Goal: Transaction & Acquisition: Purchase product/service

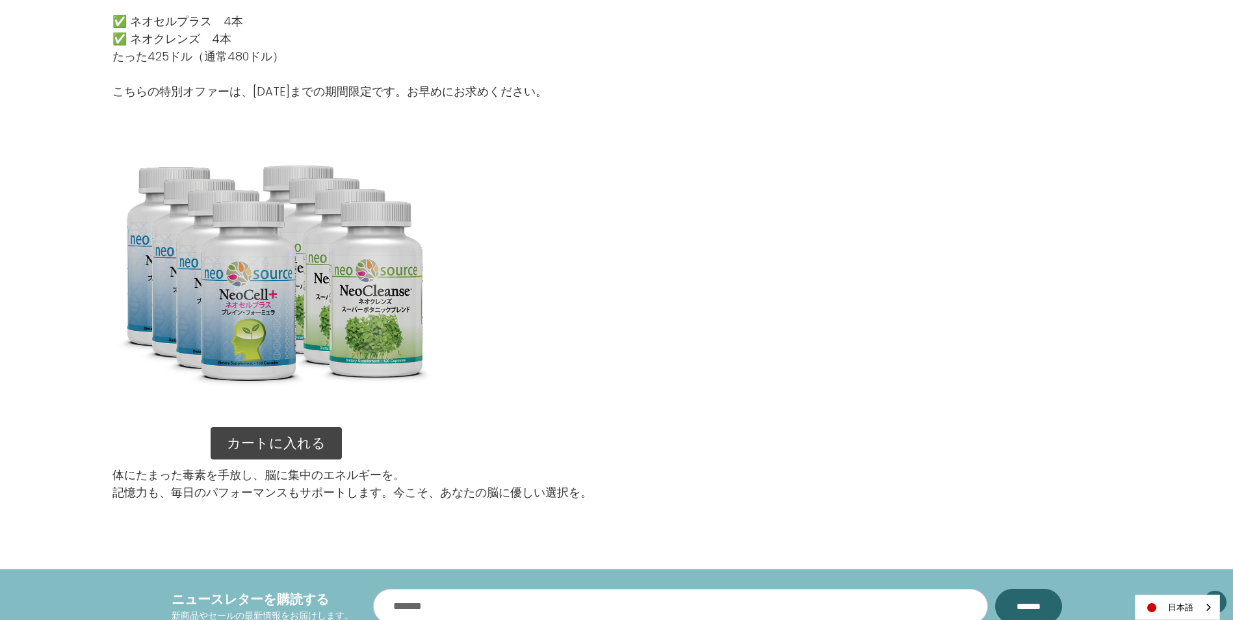
scroll to position [1755, 0]
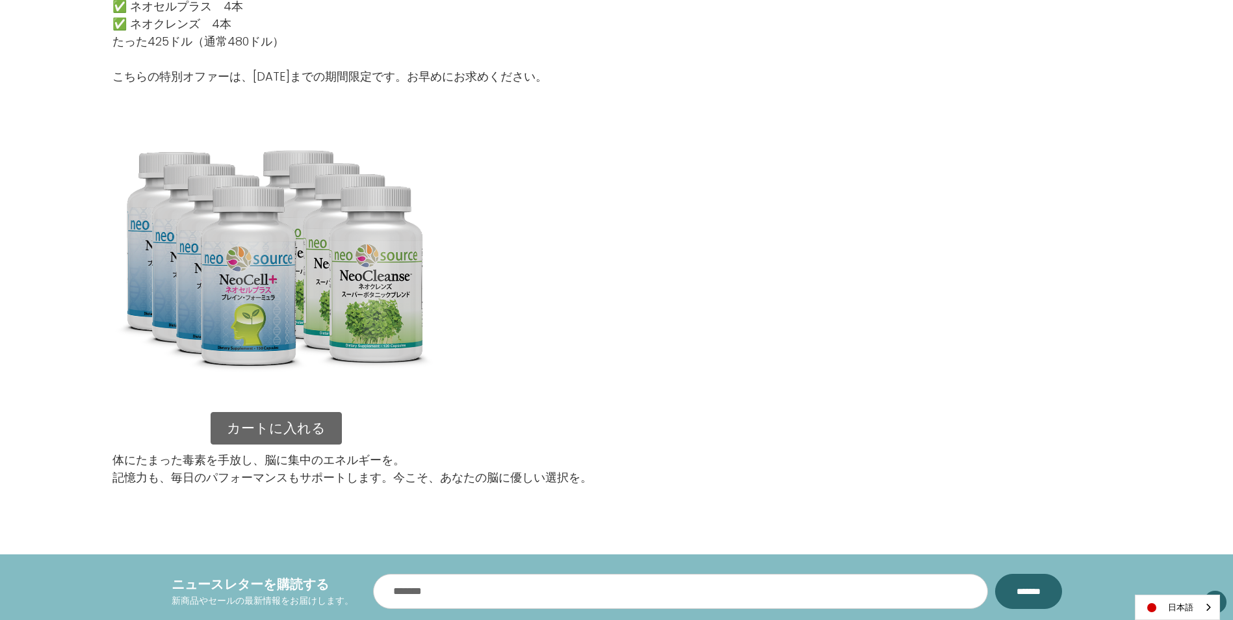
click at [293, 423] on link "カートに入れる" at bounding box center [276, 428] width 131 height 33
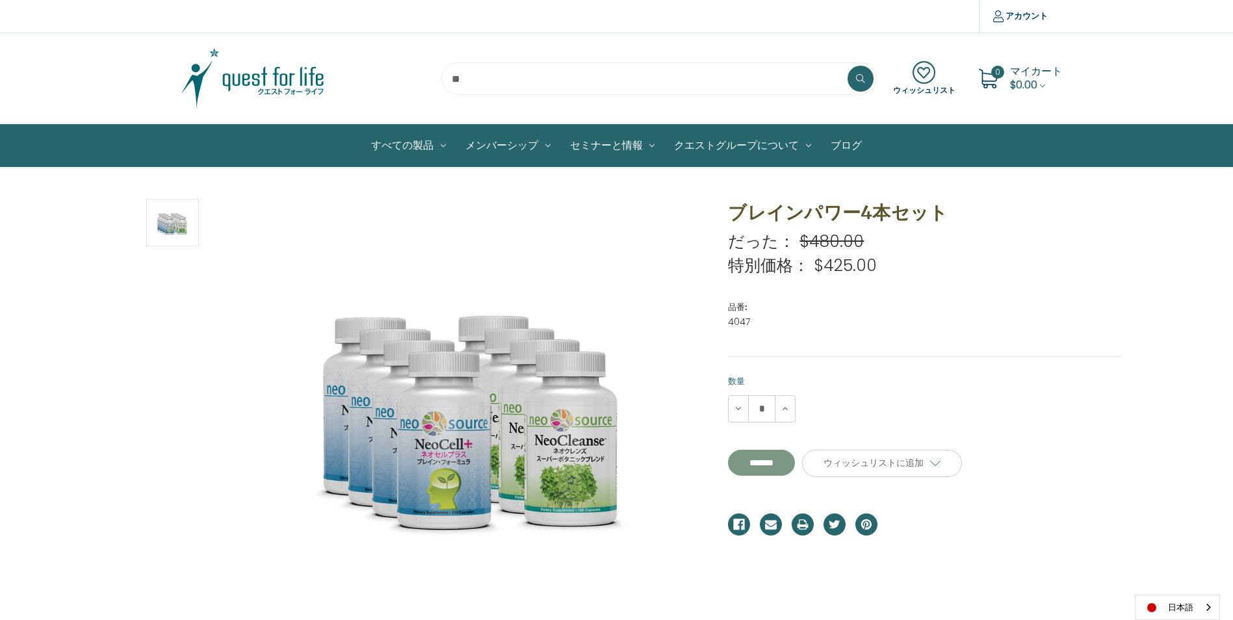
click at [777, 464] on input "*******" at bounding box center [761, 463] width 67 height 26
type input "*******"
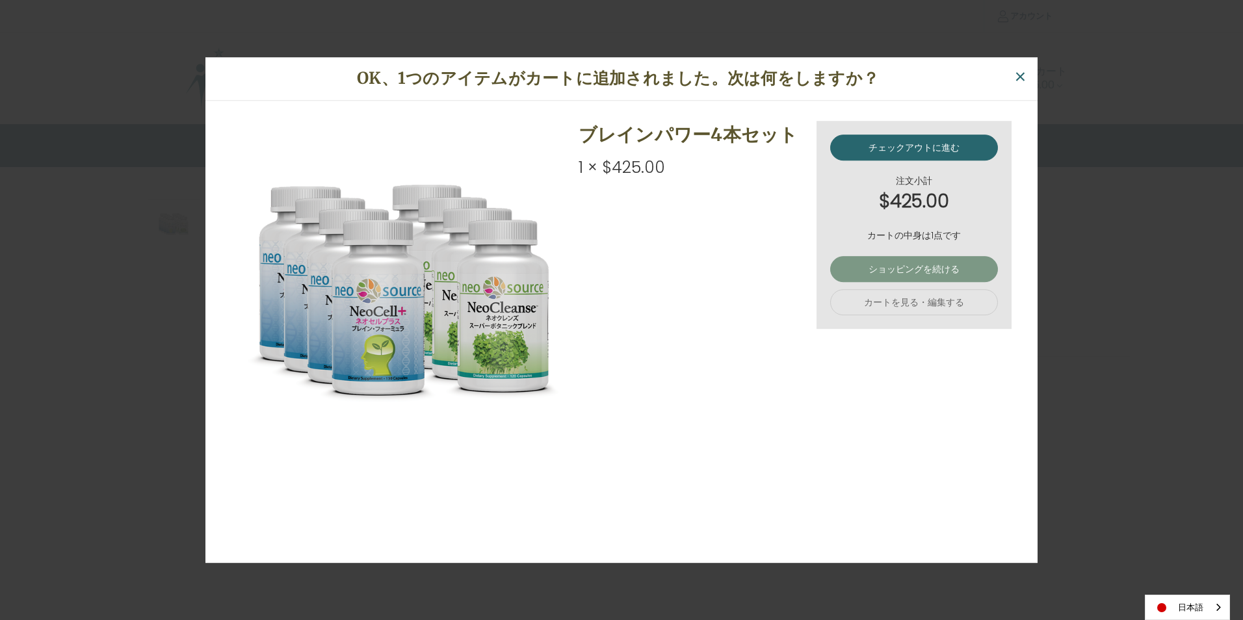
click at [895, 274] on link "ショッピングを続ける" at bounding box center [914, 269] width 168 height 26
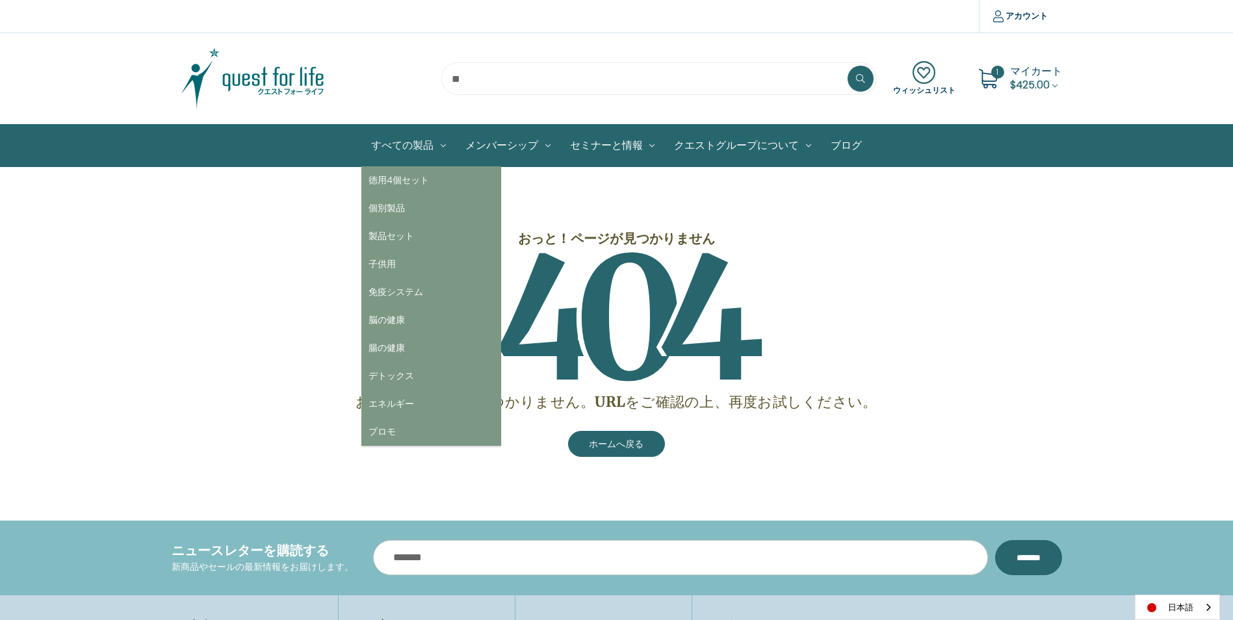
click at [429, 140] on link "すべての製品" at bounding box center [408, 146] width 94 height 42
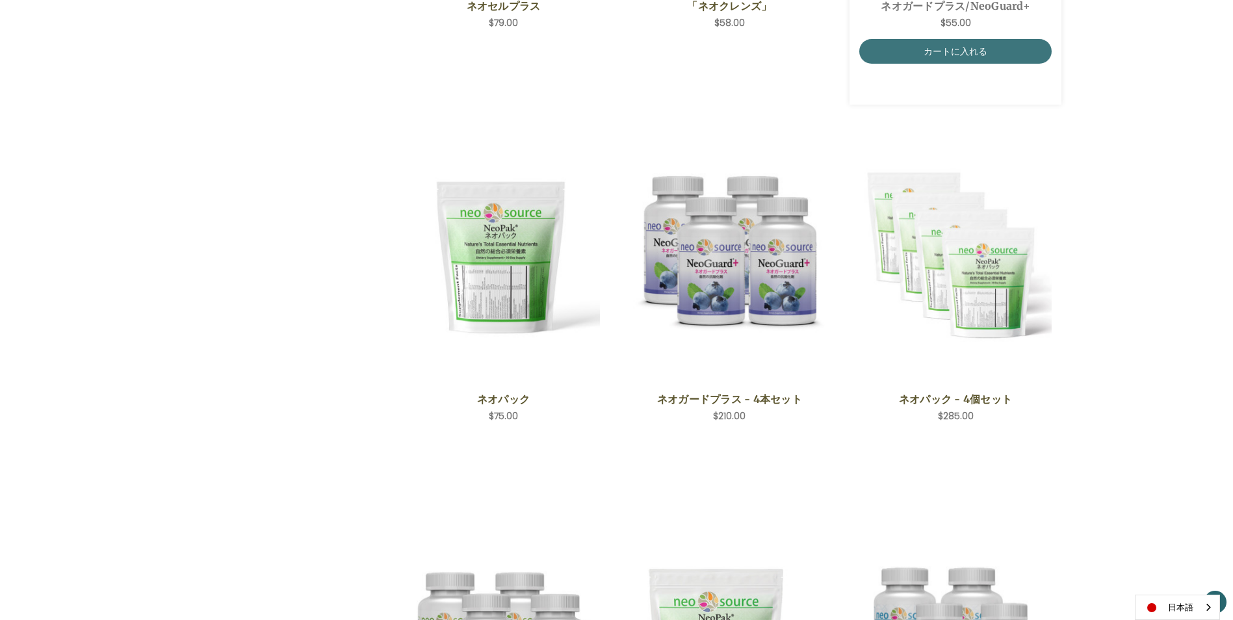
scroll to position [650, 0]
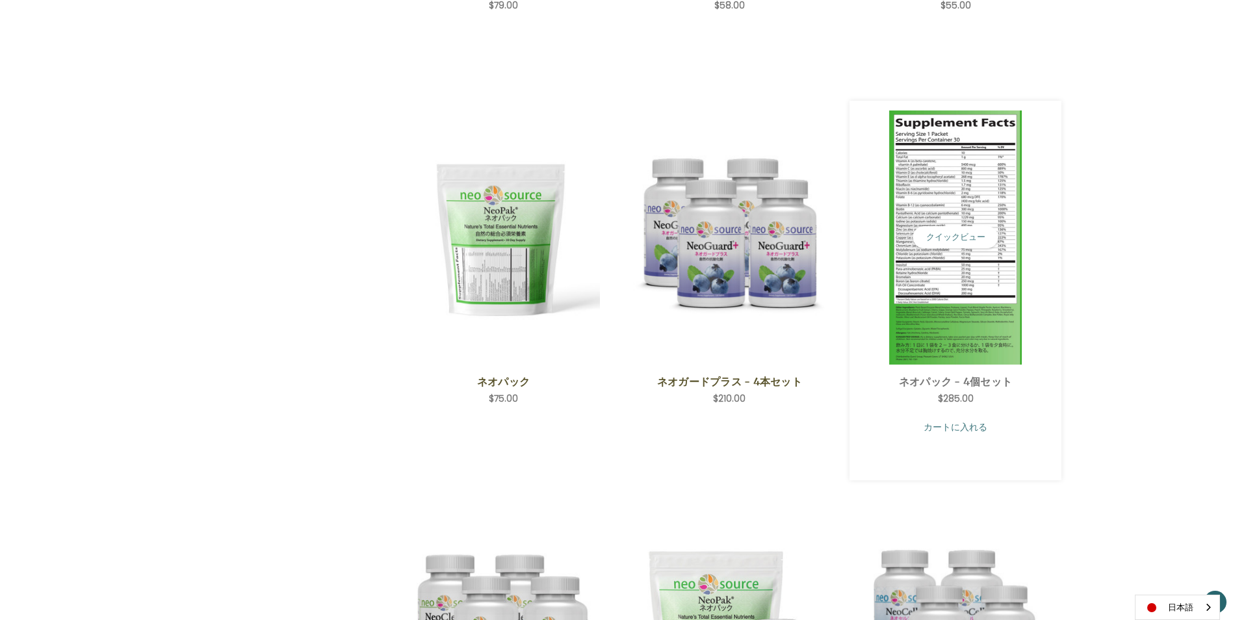
click at [967, 423] on link "カートに入れる" at bounding box center [955, 427] width 193 height 25
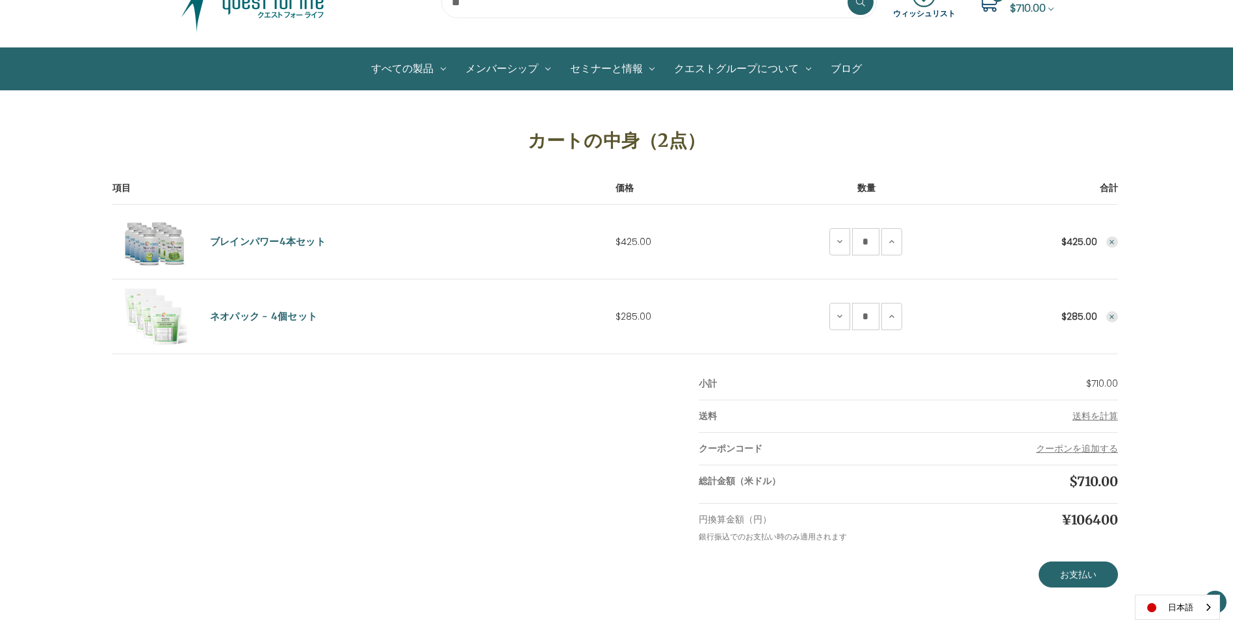
scroll to position [65, 0]
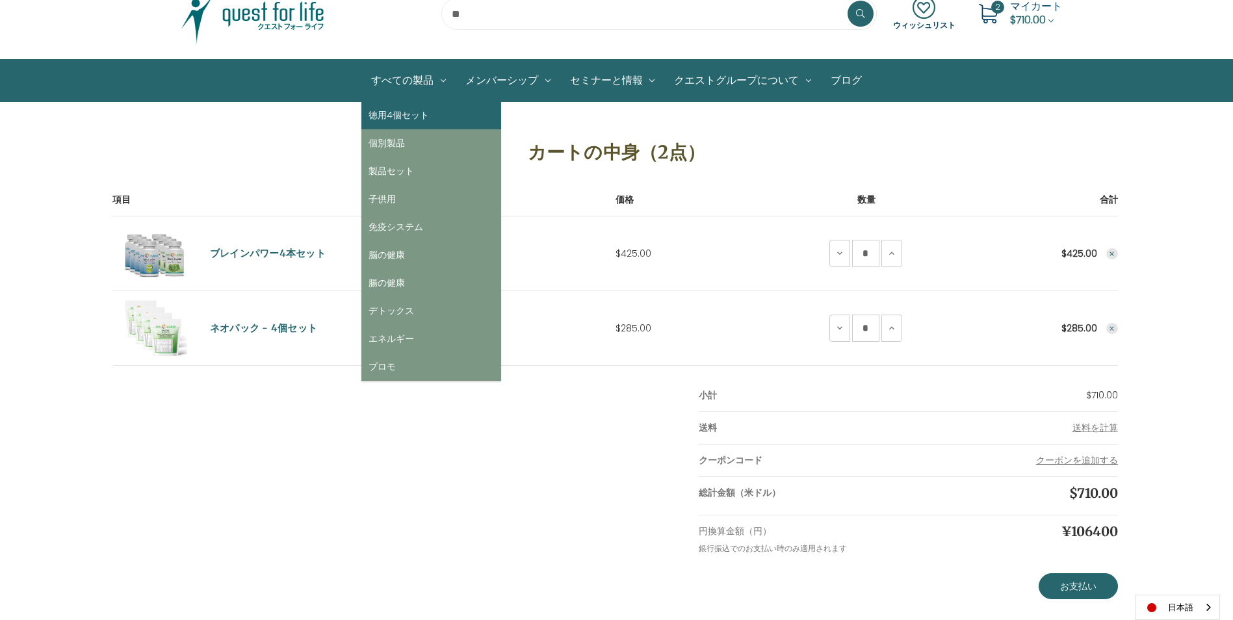
click at [402, 113] on link "徳用4個セット" at bounding box center [431, 115] width 140 height 28
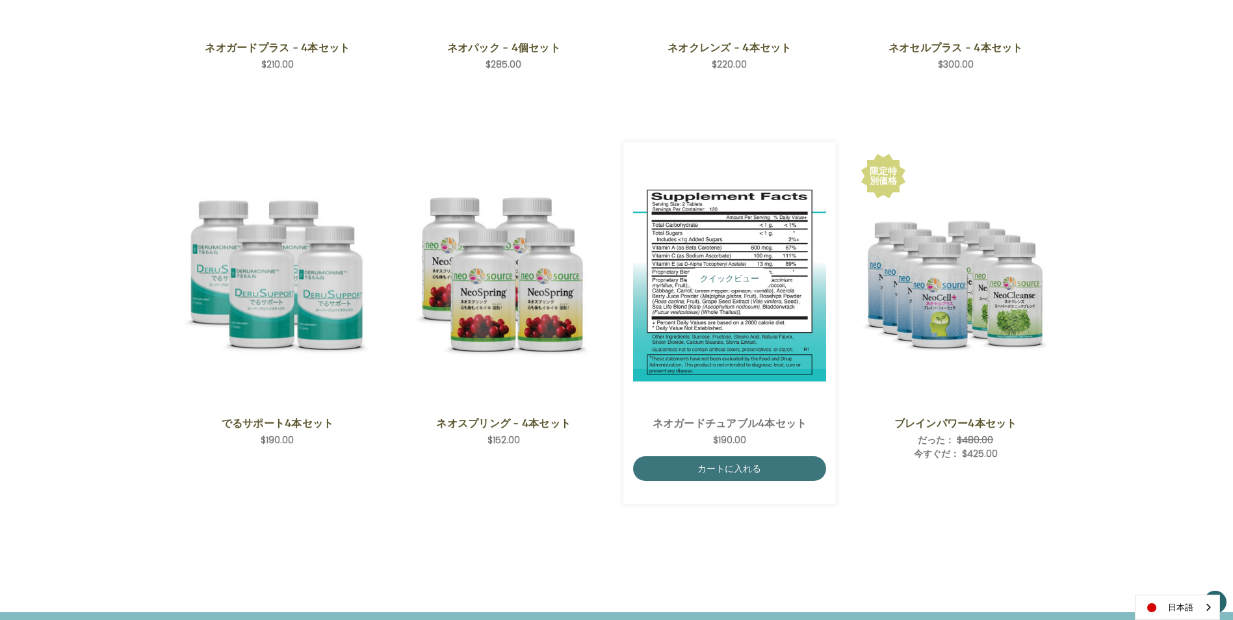
scroll to position [520, 0]
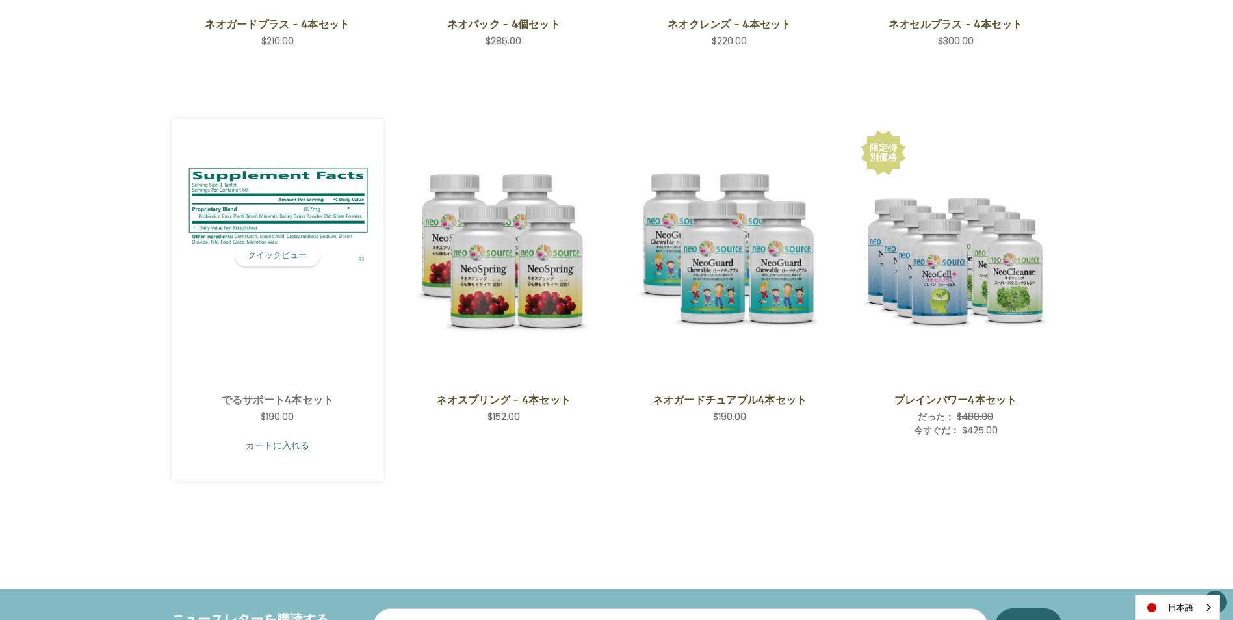
click at [279, 445] on link "カートに入れる" at bounding box center [277, 445] width 193 height 25
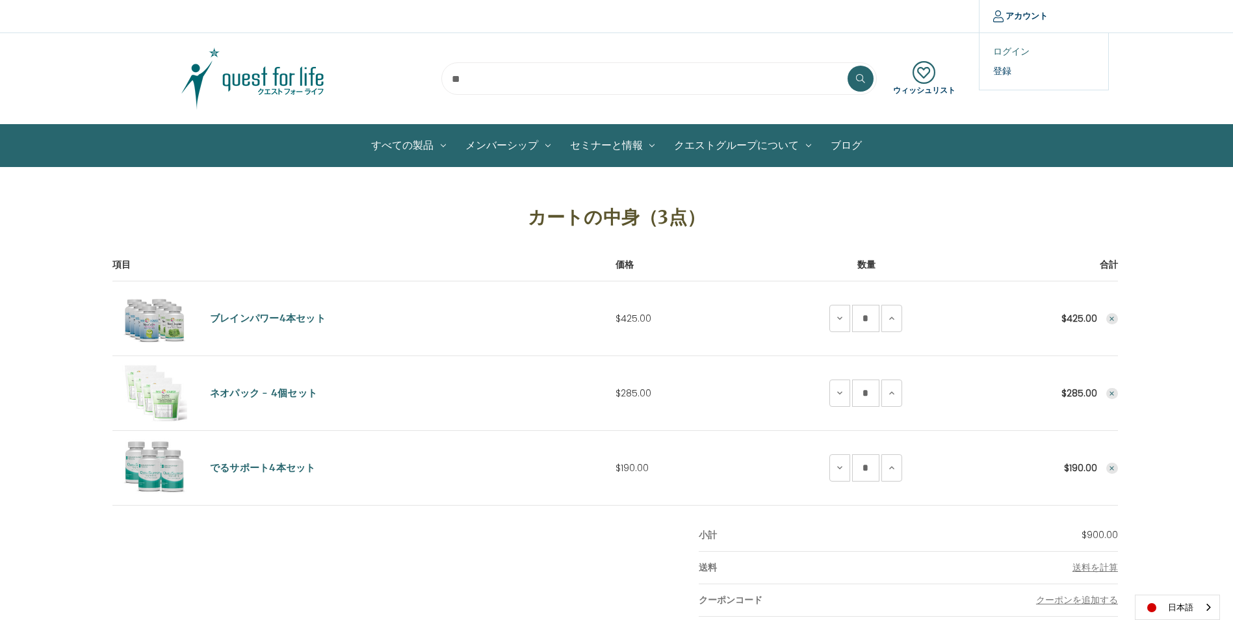
click at [1027, 50] on link "ログイン" at bounding box center [1044, 51] width 129 height 19
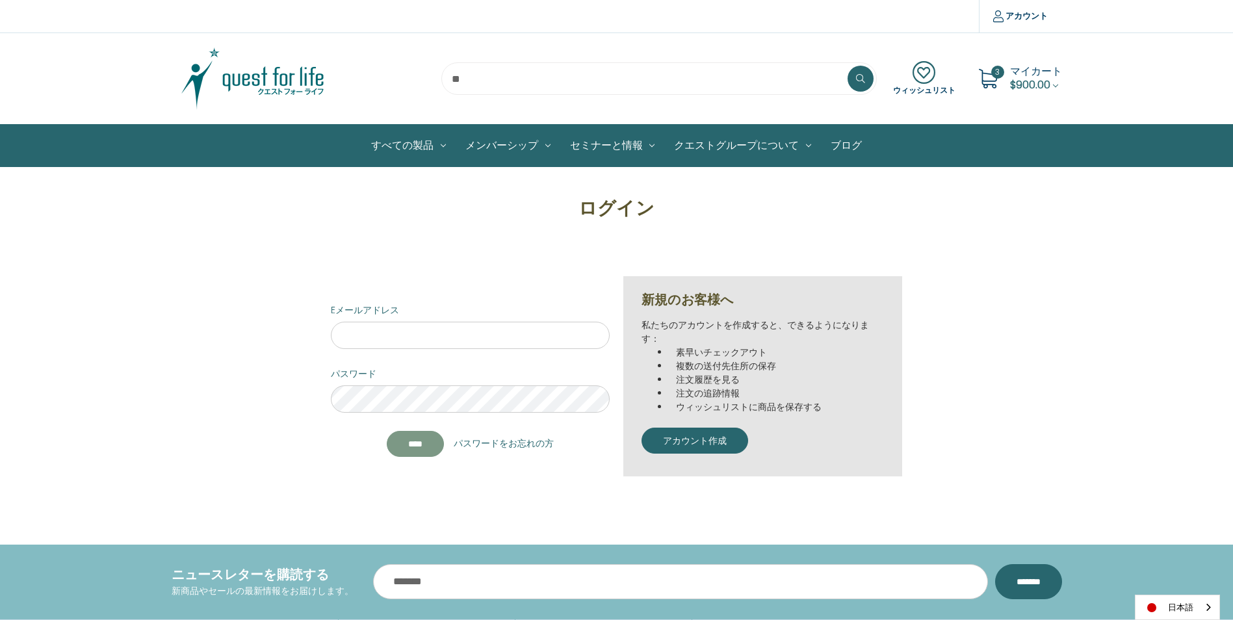
type input "**********"
click at [402, 436] on input "*******" at bounding box center [415, 444] width 57 height 26
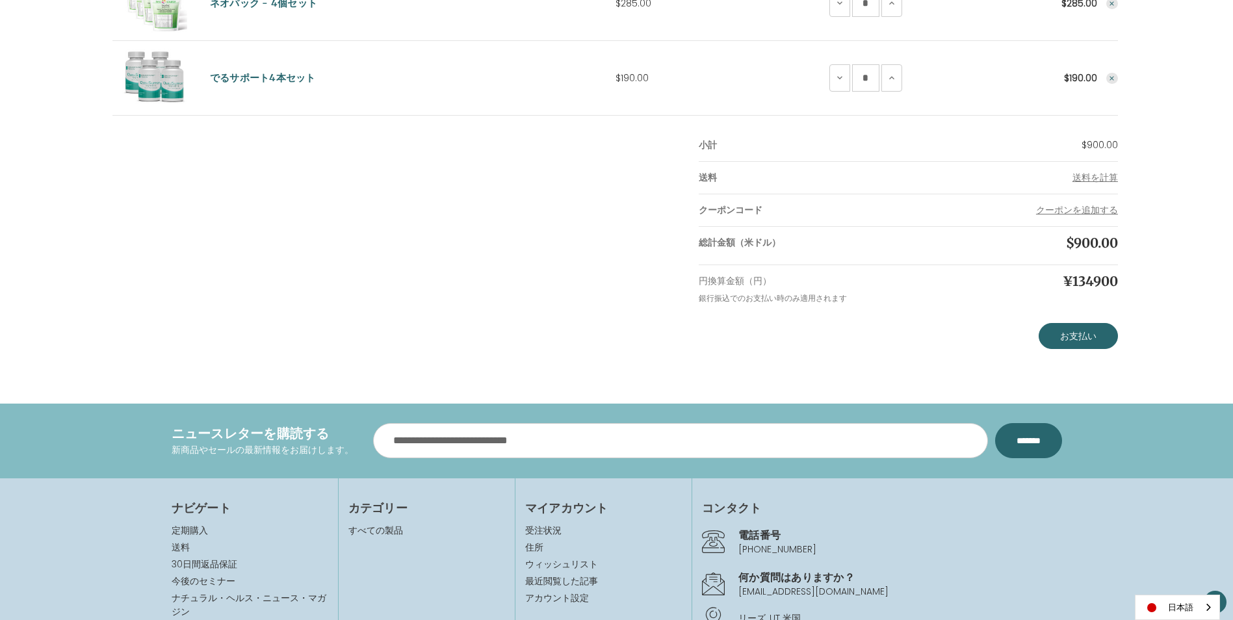
scroll to position [455, 0]
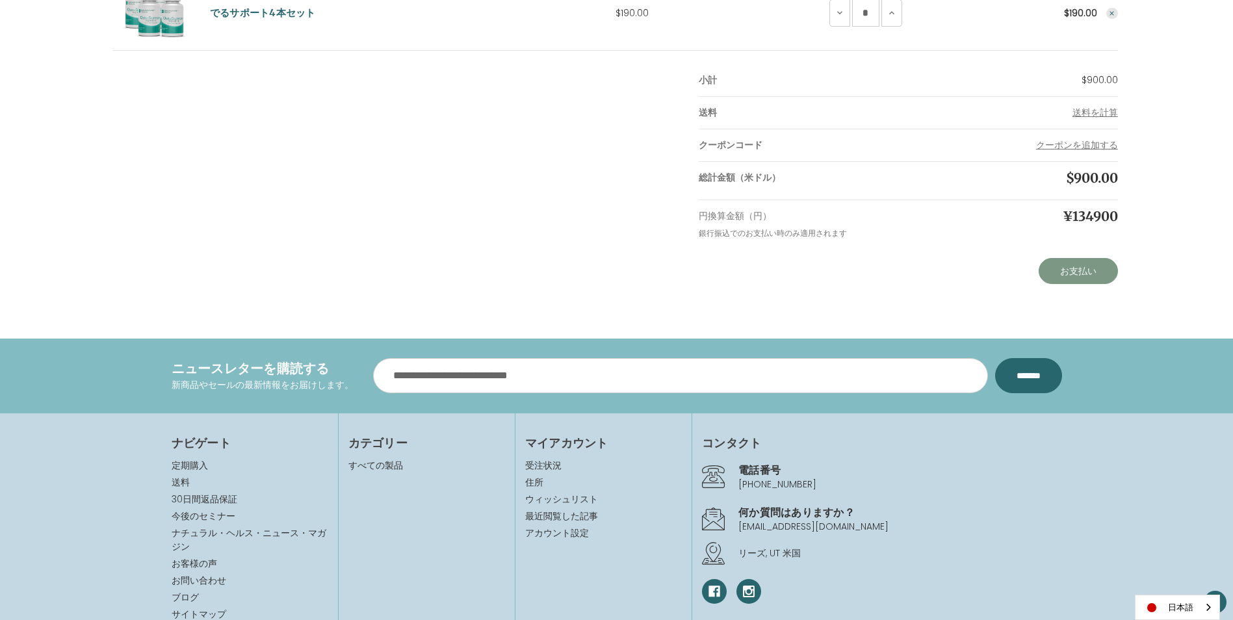
click at [1069, 272] on link "お支払い" at bounding box center [1078, 271] width 79 height 26
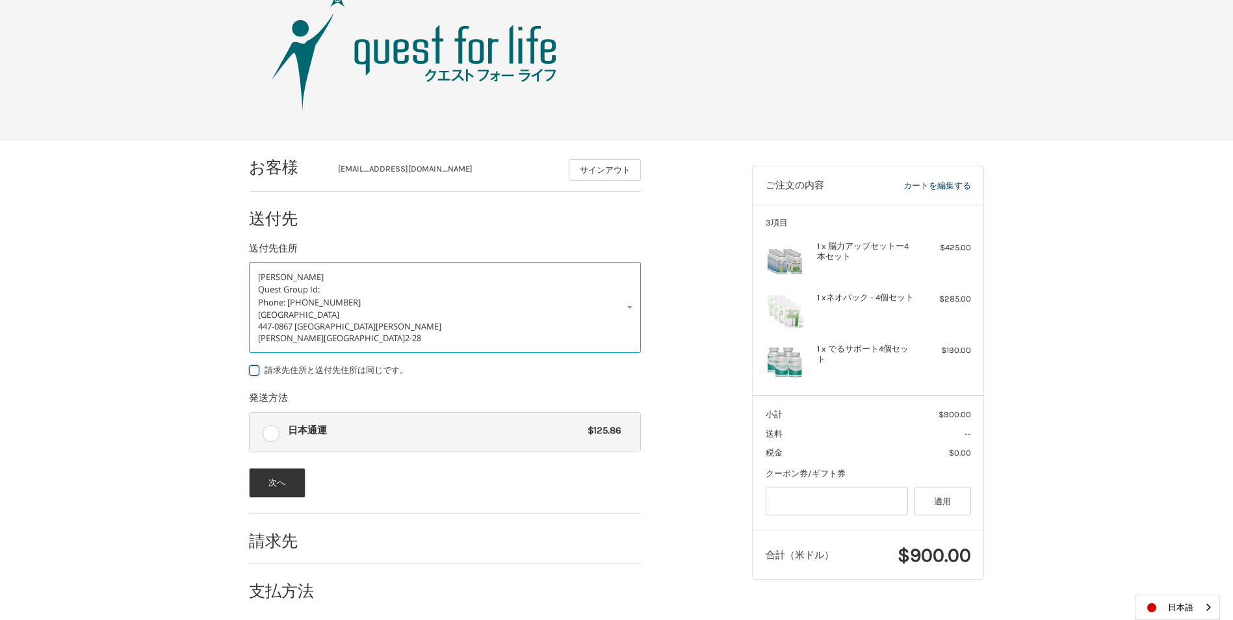
scroll to position [49, 0]
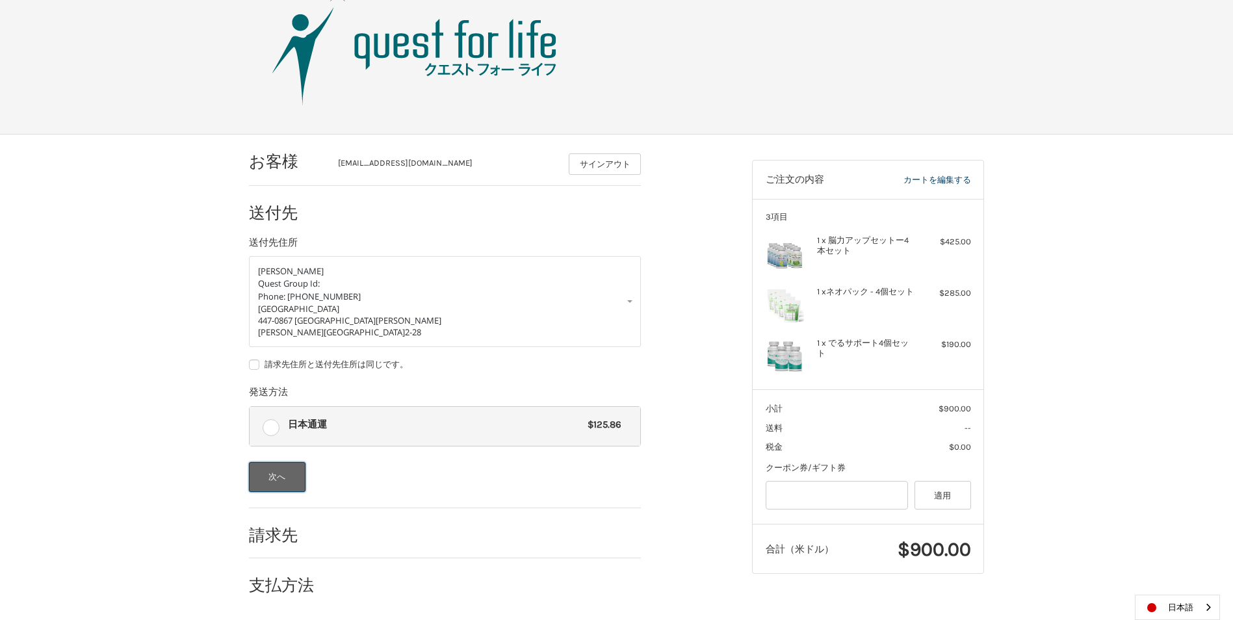
click at [283, 473] on button "次へ" at bounding box center [277, 477] width 57 height 30
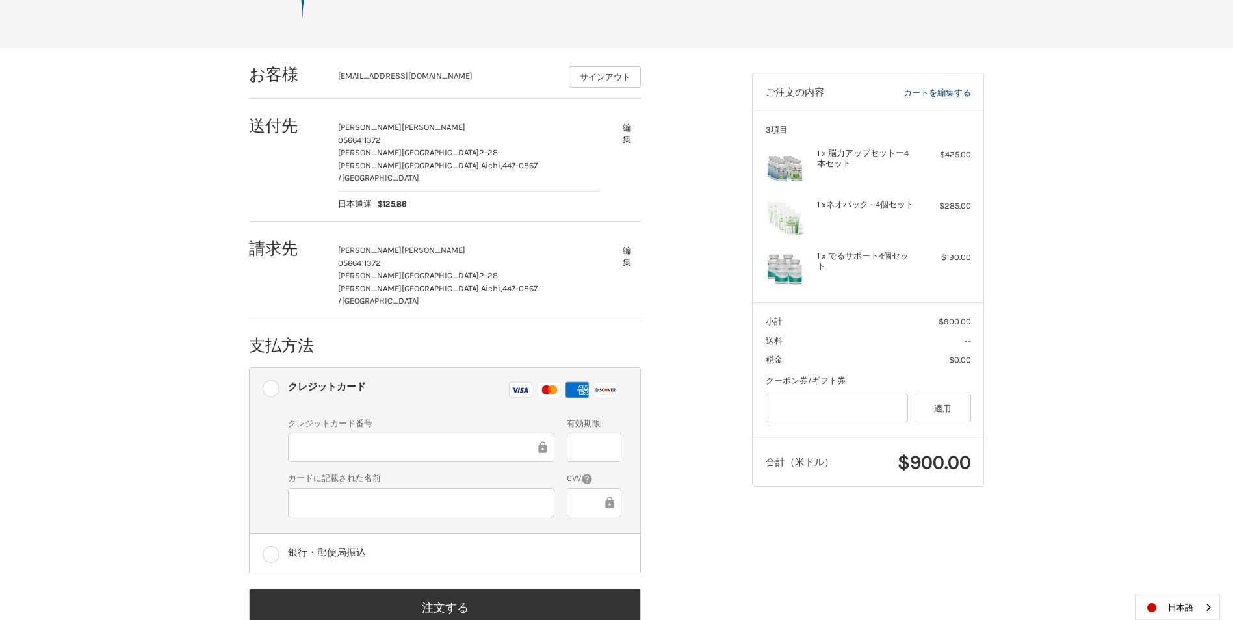
scroll to position [145, 0]
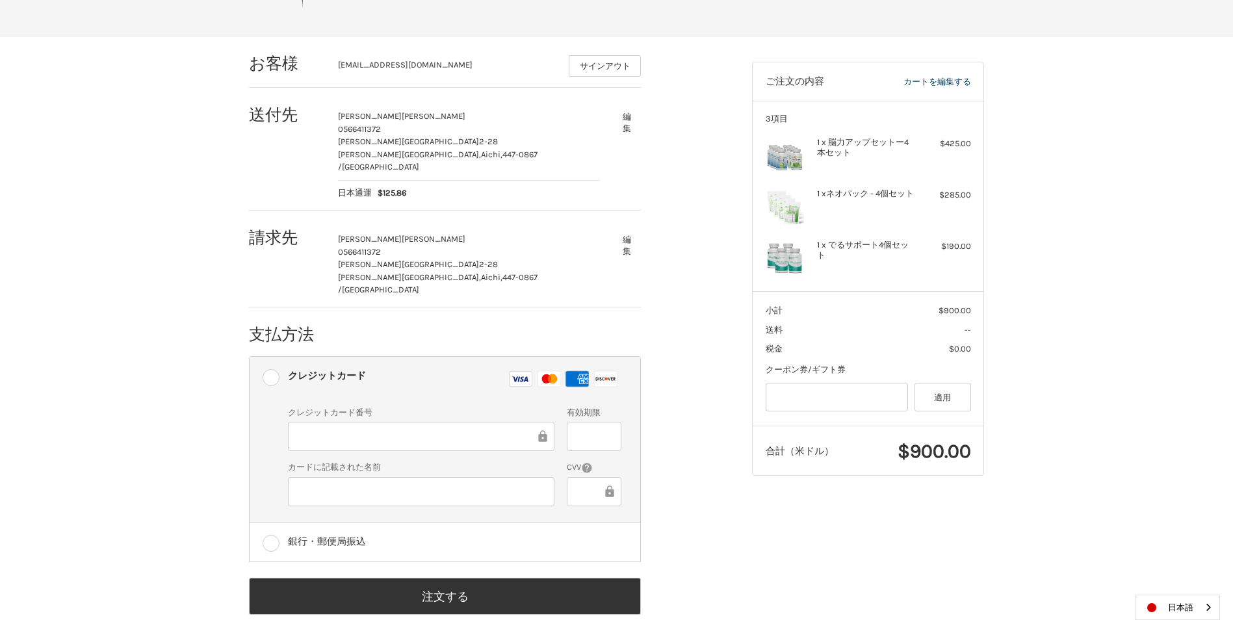
click at [542, 430] on icon at bounding box center [542, 436] width 8 height 12
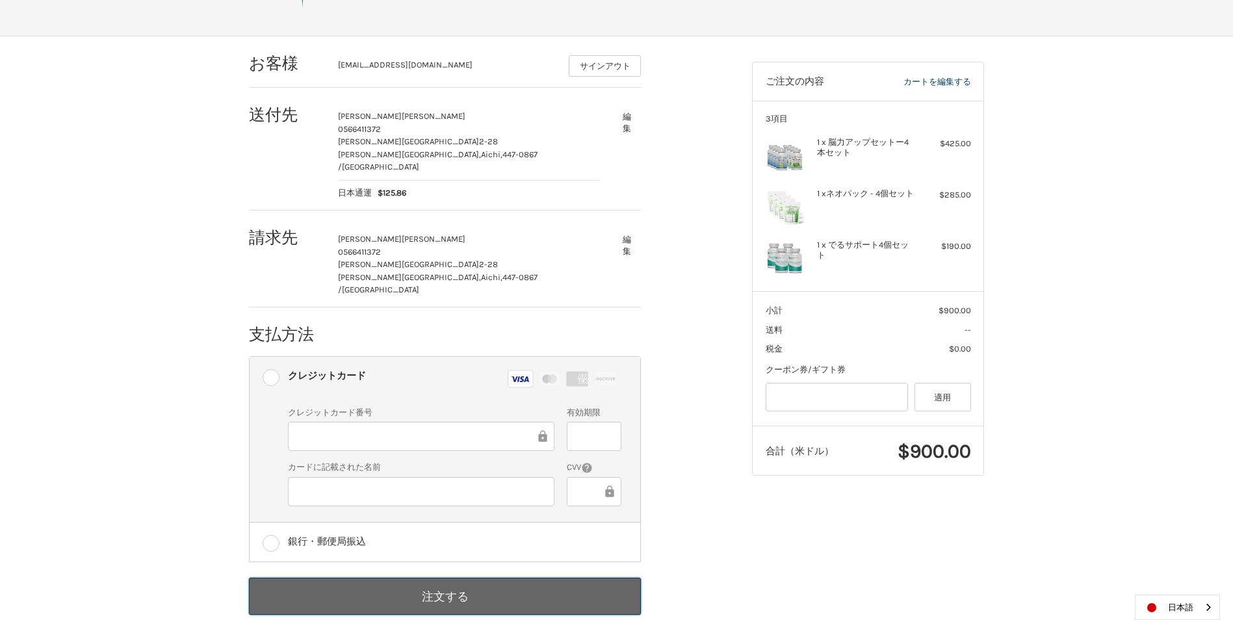
click at [439, 578] on button "注文する" at bounding box center [445, 596] width 392 height 37
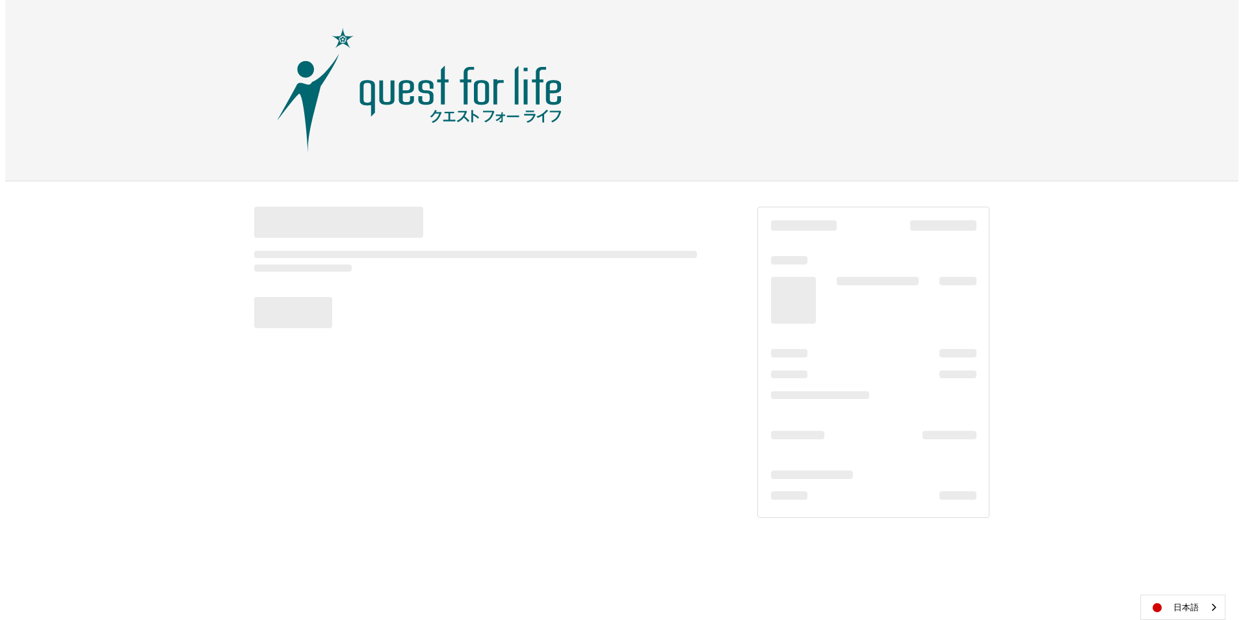
scroll to position [0, 0]
